Goal: Information Seeking & Learning: Learn about a topic

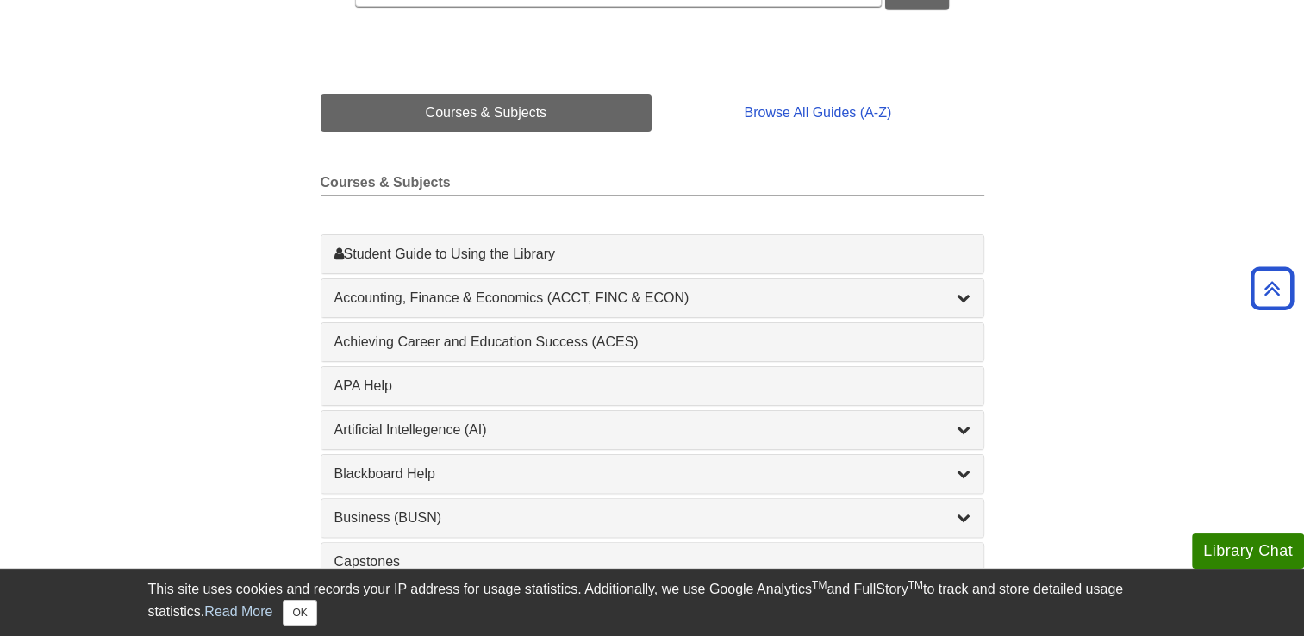
scroll to position [369, 0]
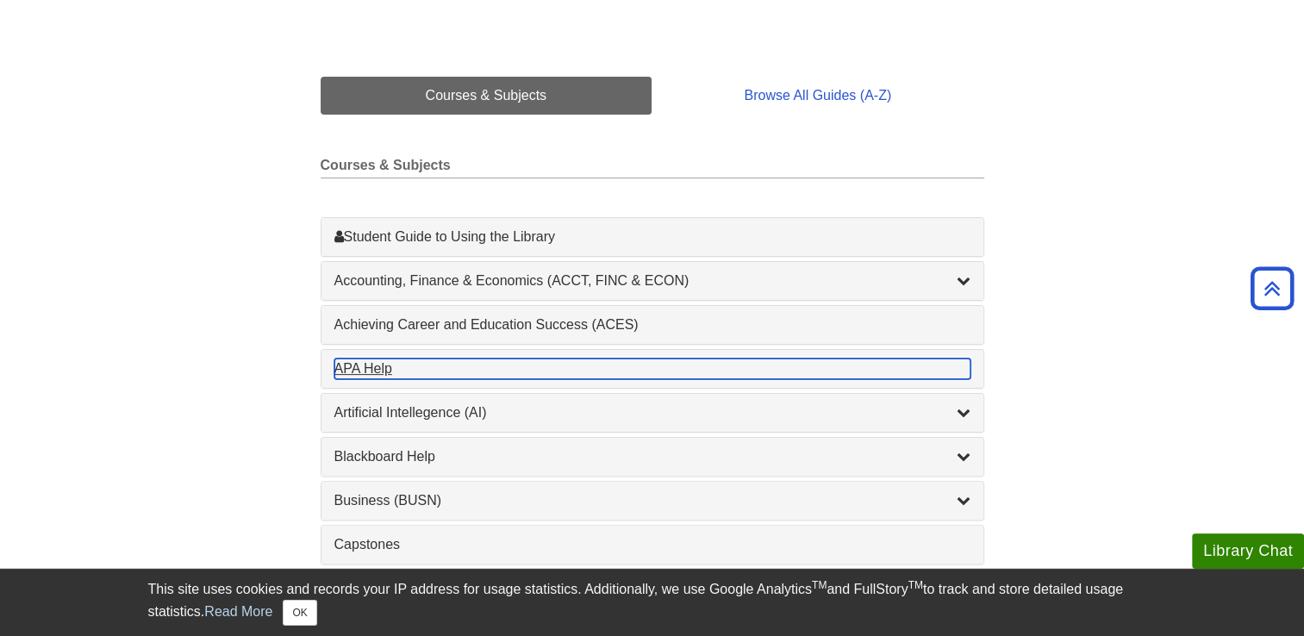
click at [402, 364] on div "APA Help , 1 guides" at bounding box center [652, 369] width 636 height 21
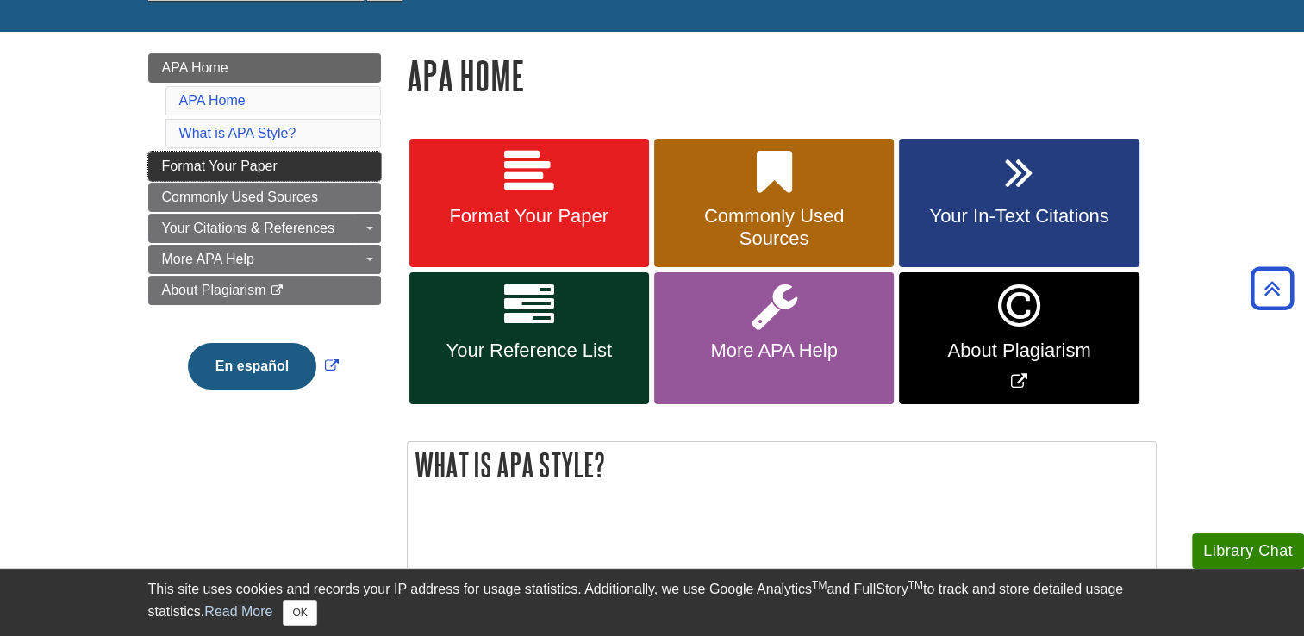
scroll to position [203, 0]
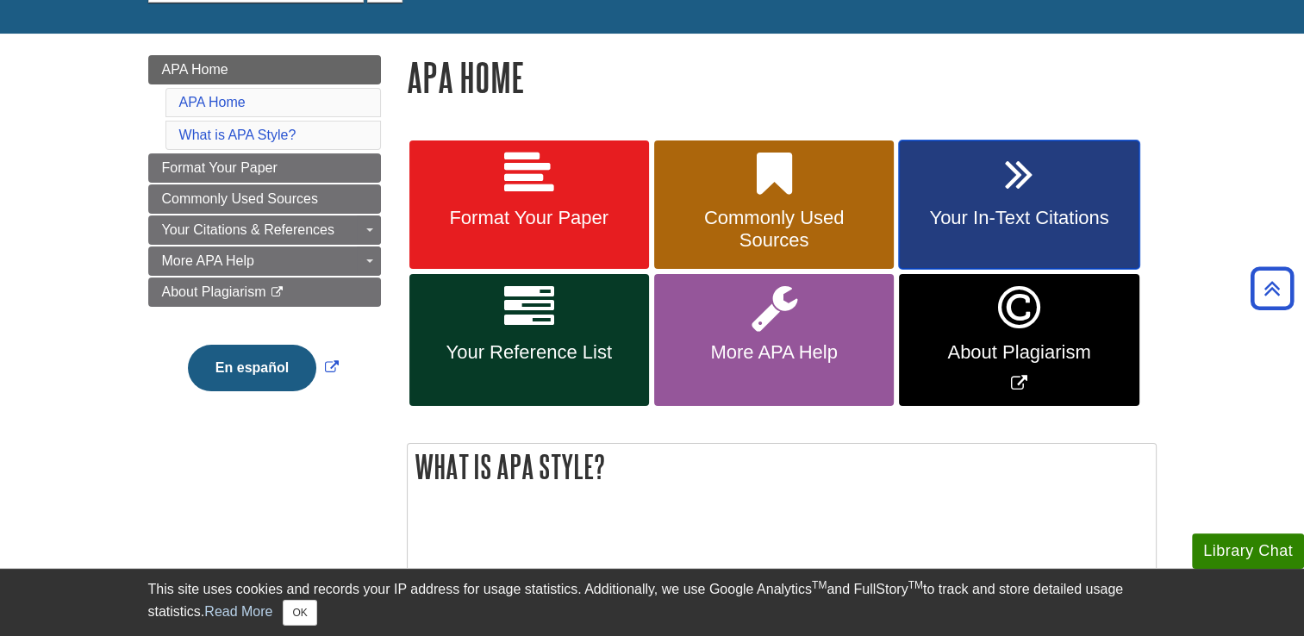
click at [1021, 209] on span "Your In-Text Citations" at bounding box center [1019, 218] width 214 height 22
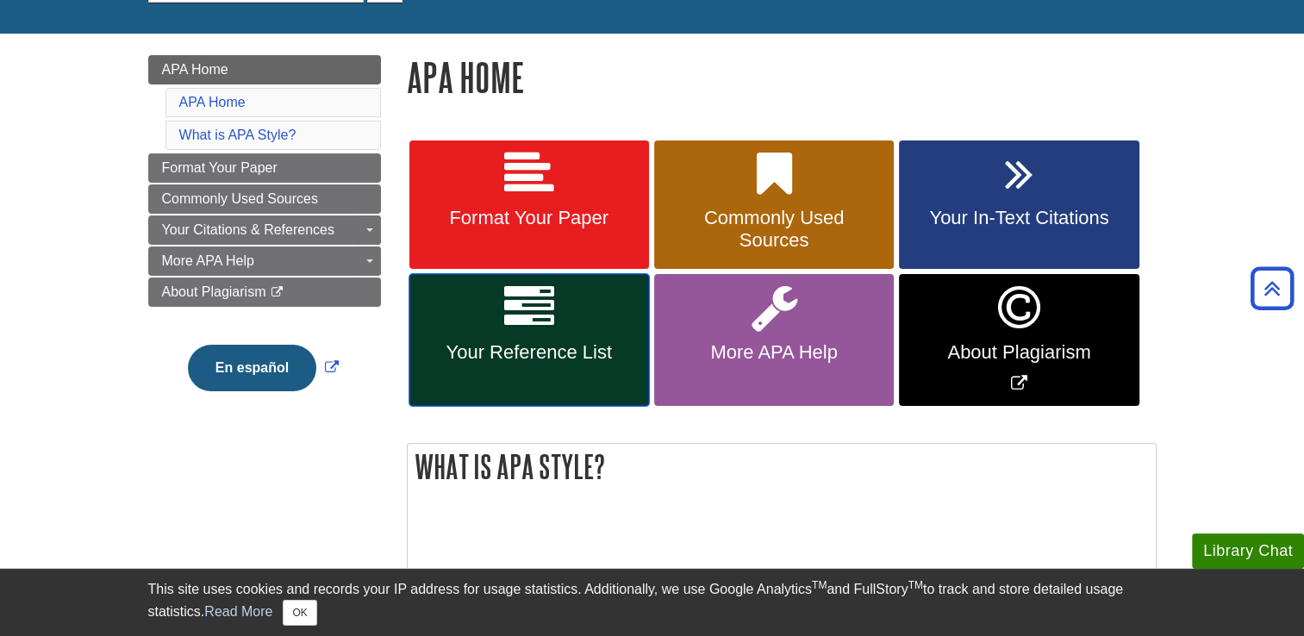
click at [555, 296] on link "Your Reference List" at bounding box center [529, 340] width 240 height 132
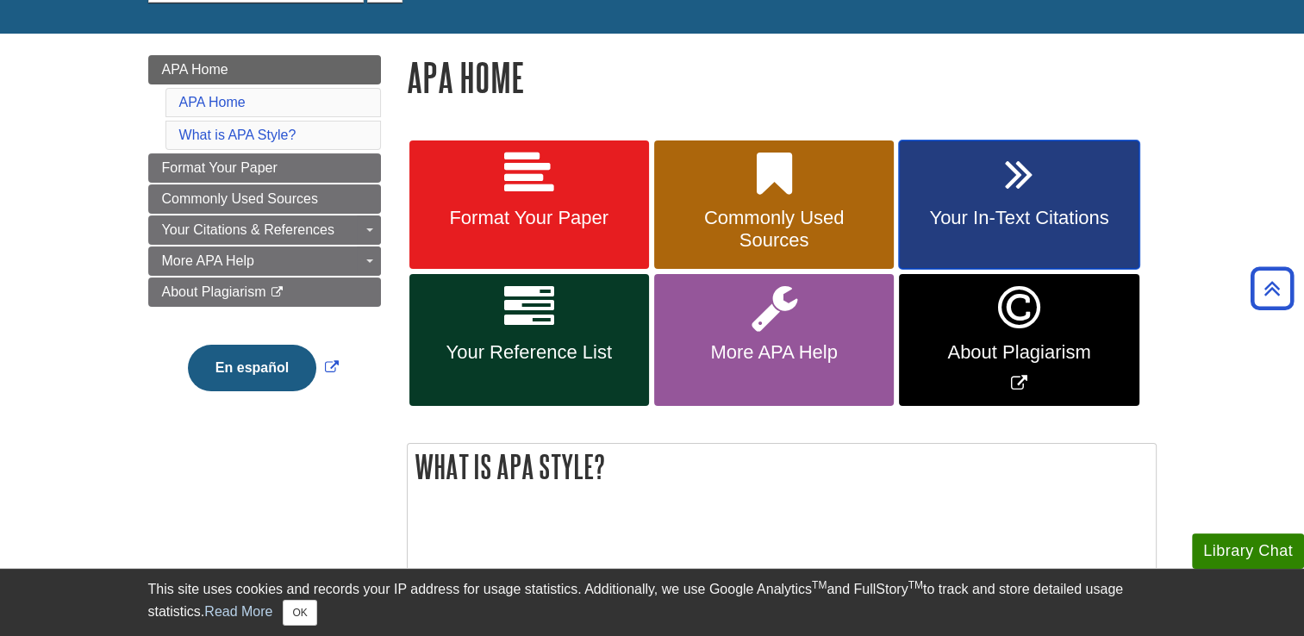
drag, startPoint x: 988, startPoint y: 234, endPoint x: 961, endPoint y: 207, distance: 37.8
click at [961, 207] on link "Your In-Text Citations" at bounding box center [1019, 204] width 240 height 129
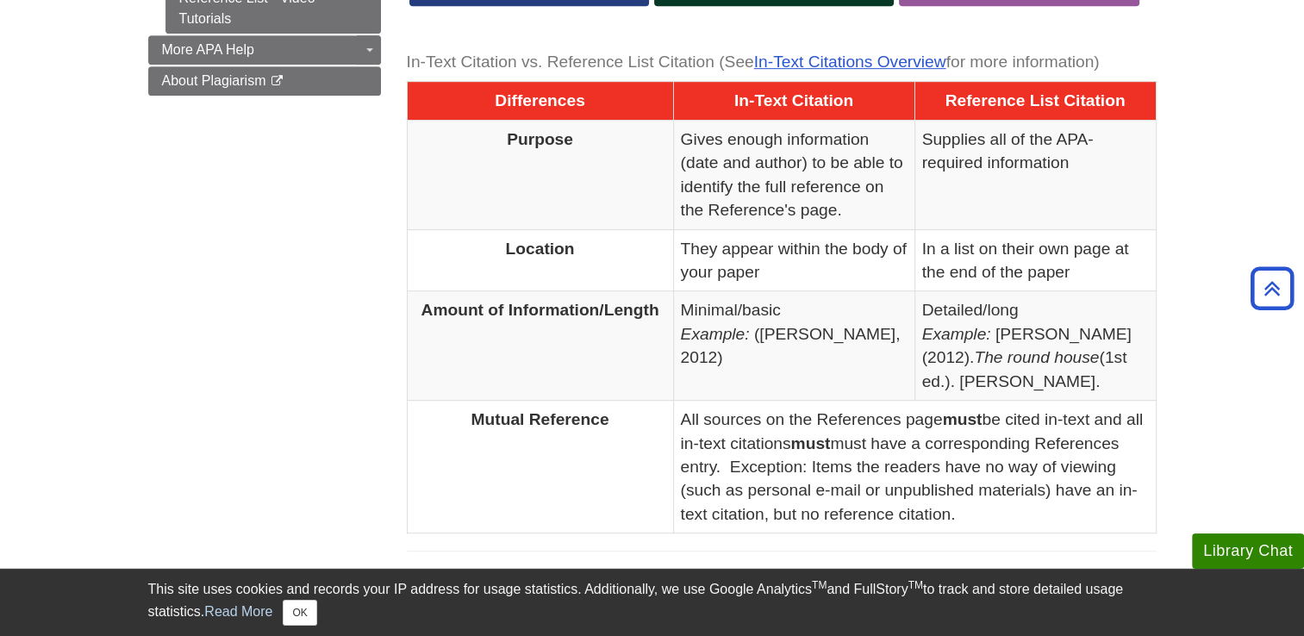
scroll to position [850, 0]
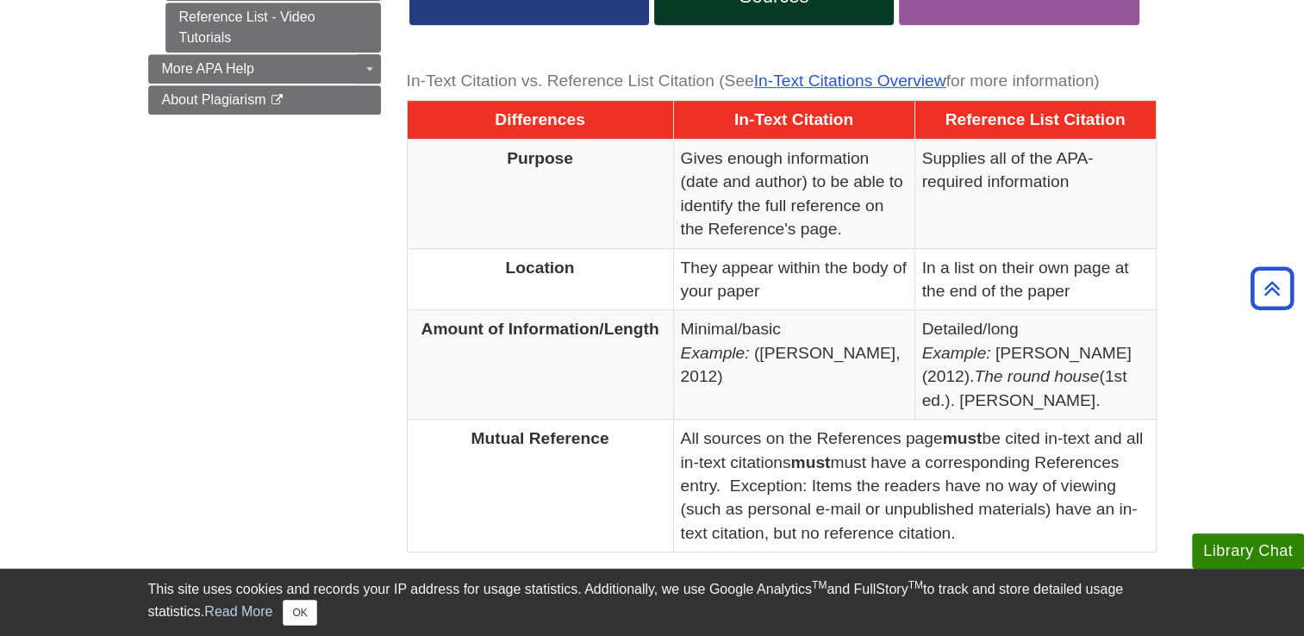
click at [700, 352] on em "Example:" at bounding box center [715, 353] width 69 height 18
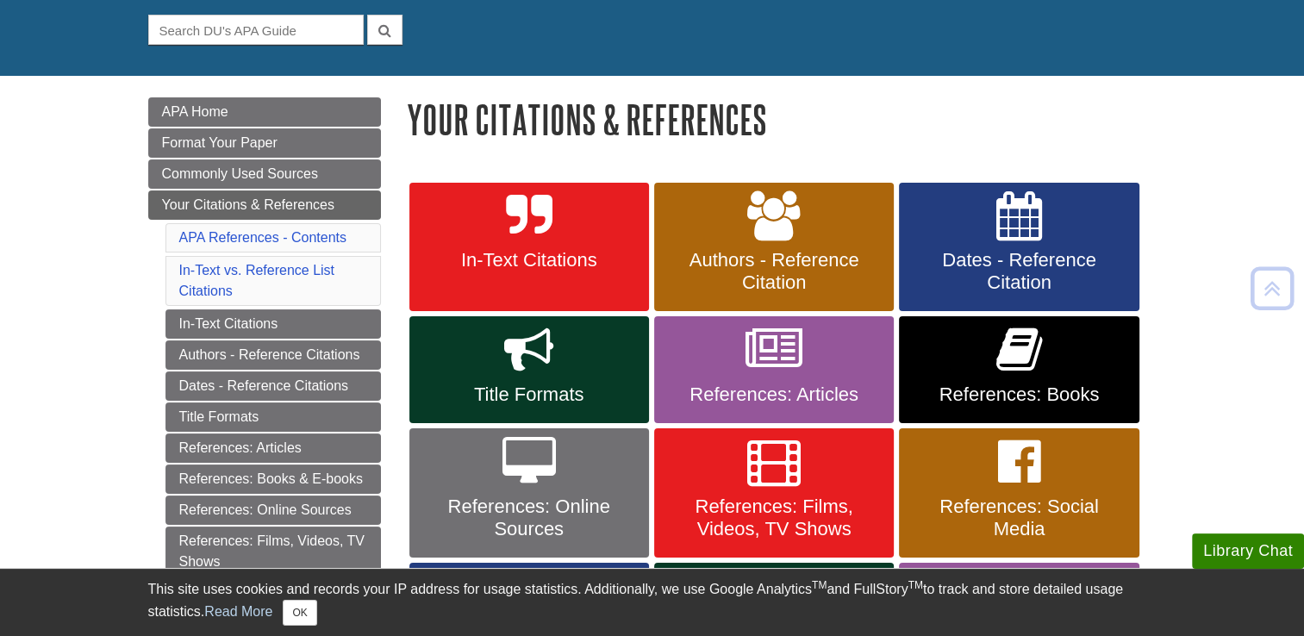
scroll to position [0, 0]
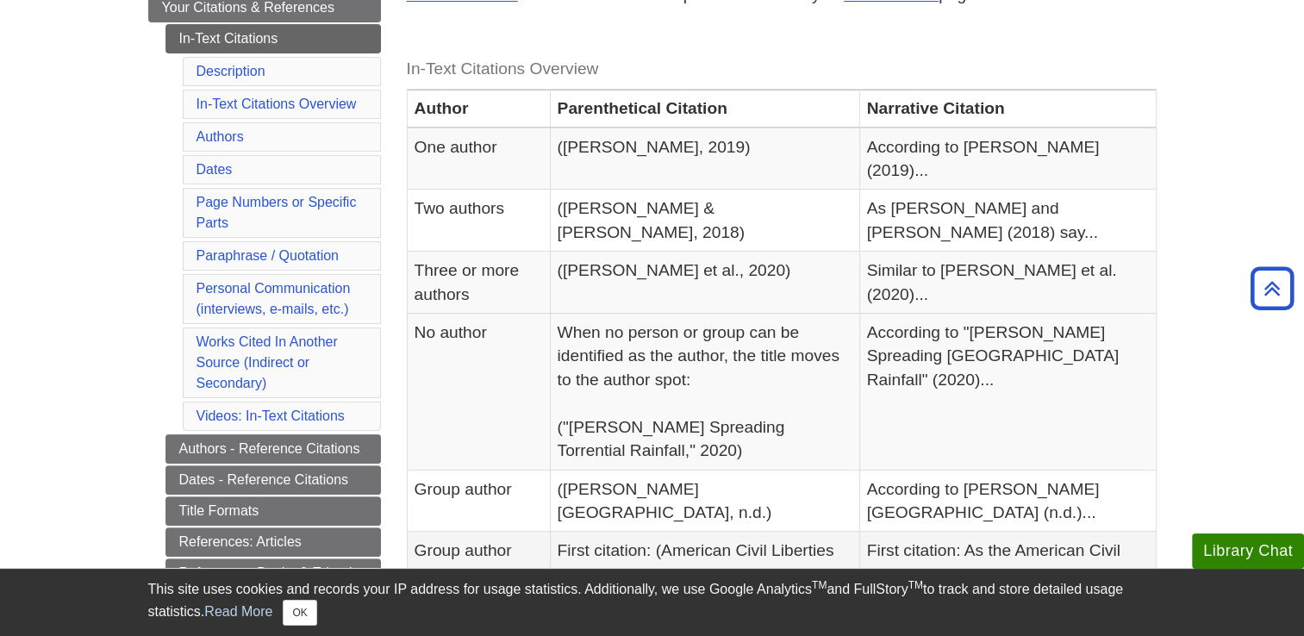
scroll to position [345, 0]
